Goal: Task Accomplishment & Management: Manage account settings

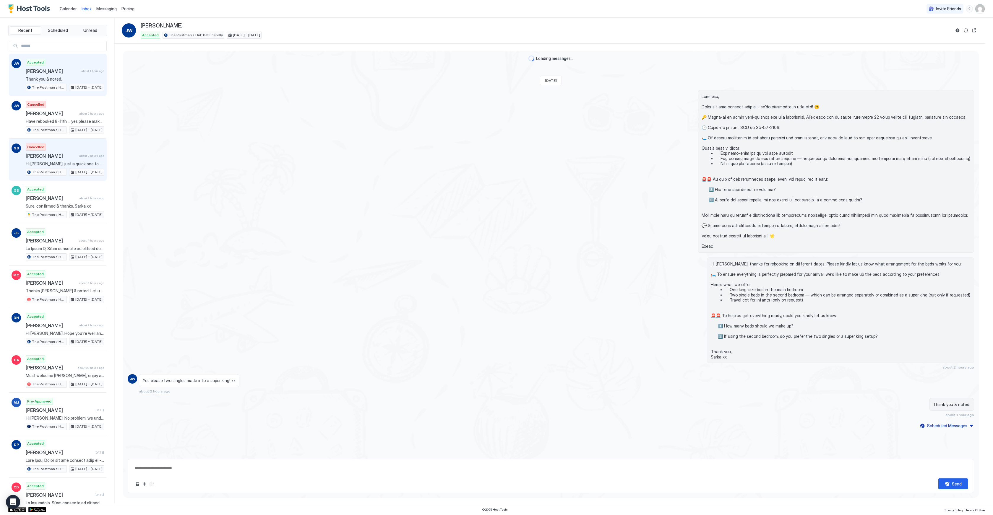
scroll to position [33, 0]
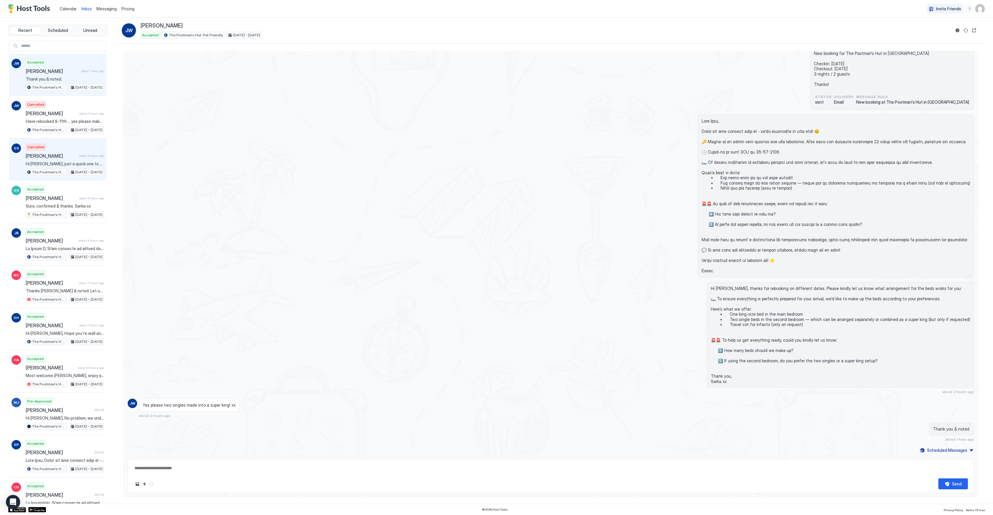
click at [43, 147] on div "Cancelled" at bounding box center [36, 147] width 20 height 7
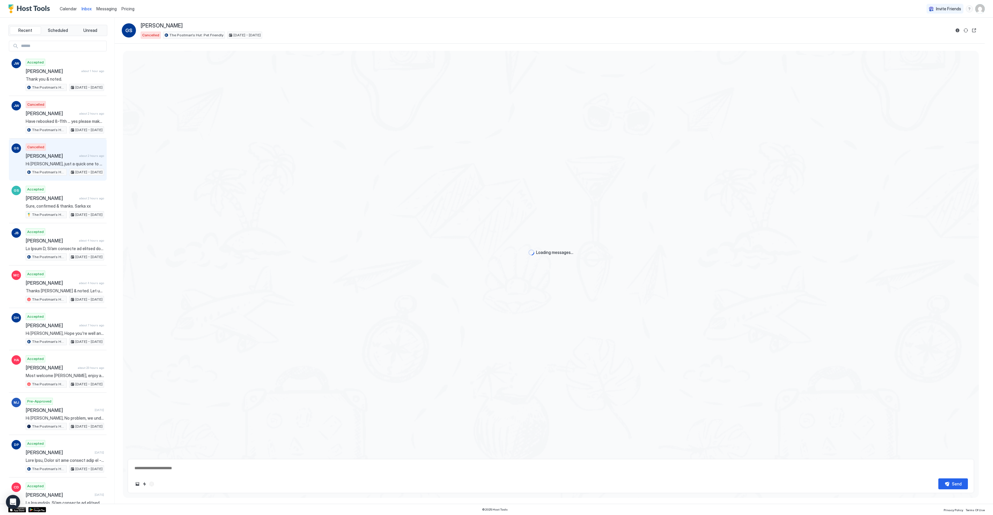
scroll to position [333, 0]
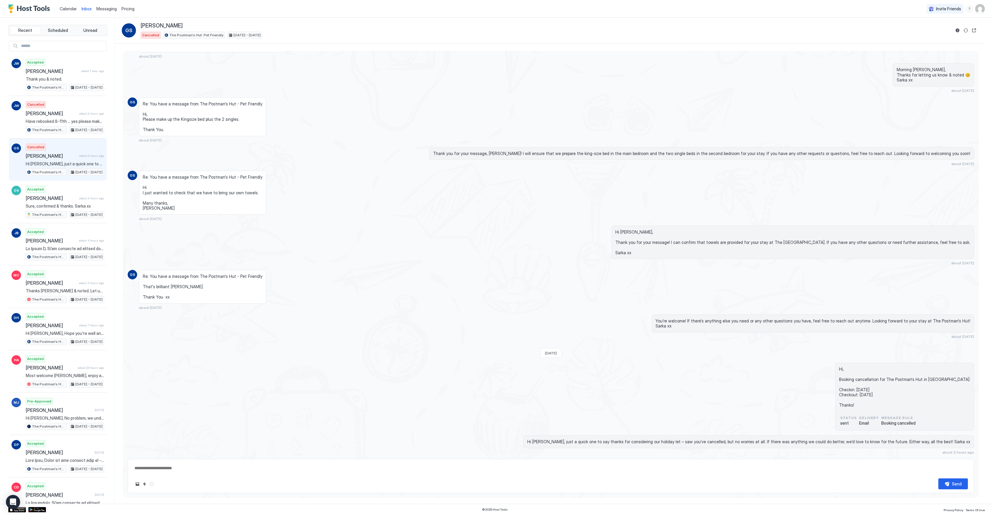
click at [68, 12] on div "Calendar" at bounding box center [68, 8] width 22 height 11
click at [69, 8] on span "Calendar" at bounding box center [68, 8] width 17 height 5
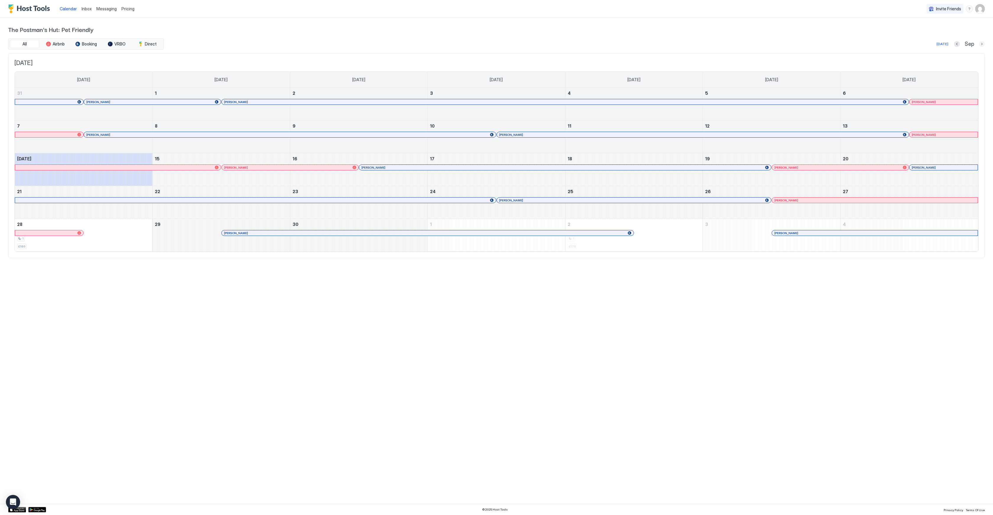
click at [981, 42] on button "Next month" at bounding box center [982, 44] width 6 height 6
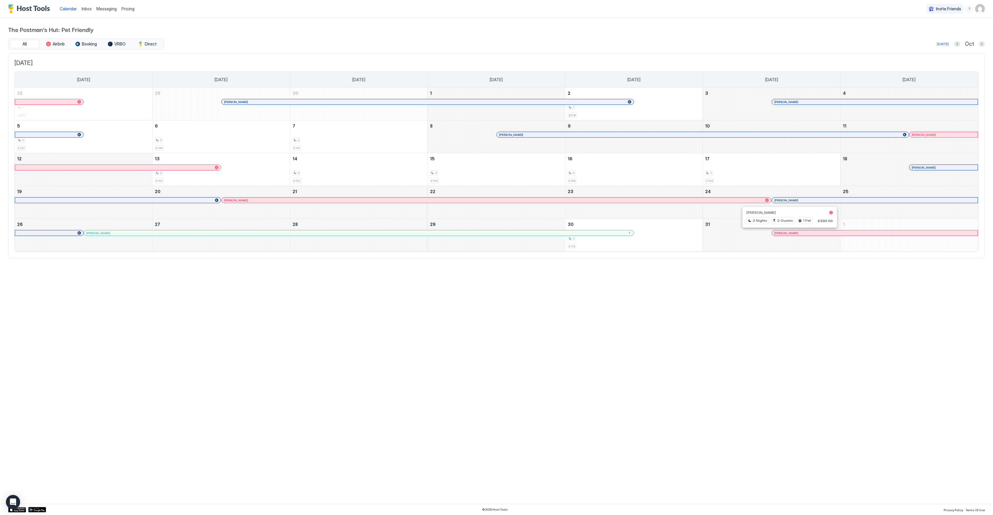
click at [789, 234] on div at bounding box center [789, 233] width 5 height 5
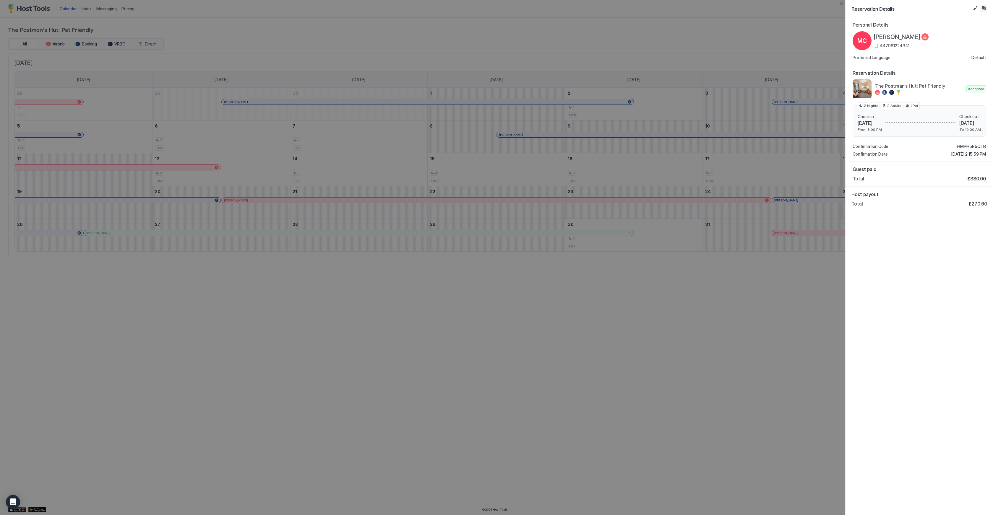
click at [986, 7] on button "Inbox" at bounding box center [983, 8] width 7 height 7
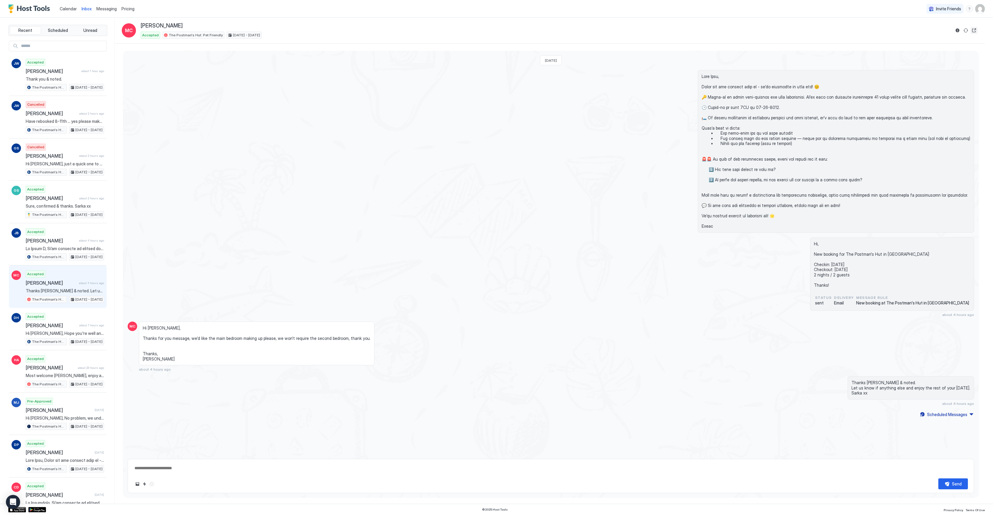
click at [977, 29] on button "Open reservation" at bounding box center [973, 30] width 7 height 7
type textarea "*"
